Goal: Book appointment/travel/reservation

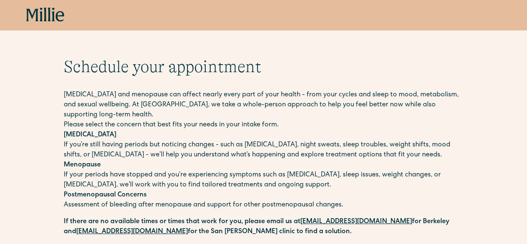
click at [44, 18] on icon "home" at bounding box center [45, 14] width 38 height 15
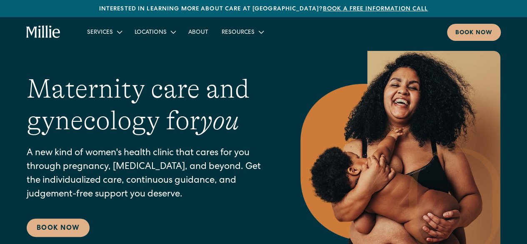
scroll to position [42, 0]
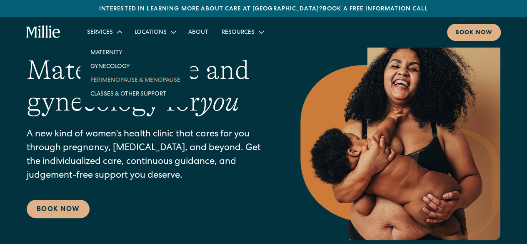
click at [119, 82] on link "Perimenopause & Menopause" at bounding box center [135, 80] width 103 height 14
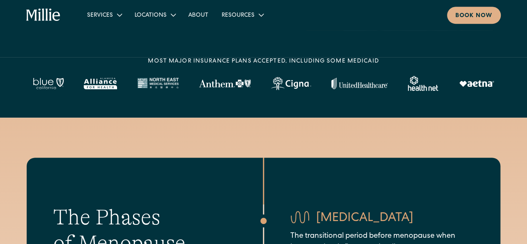
scroll to position [125, 0]
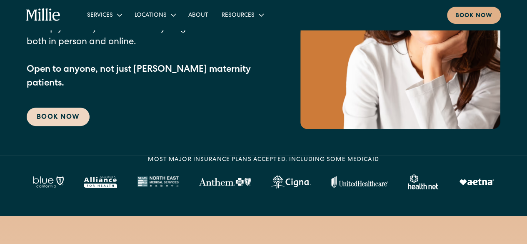
click at [69, 111] on link "Book Now" at bounding box center [58, 116] width 63 height 18
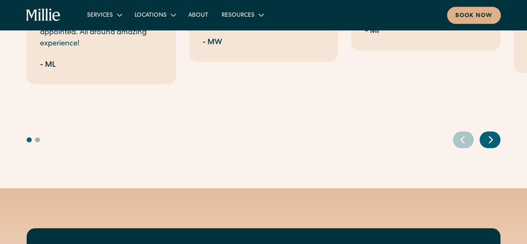
scroll to position [1831, 0]
